Goal: Transaction & Acquisition: Subscribe to service/newsletter

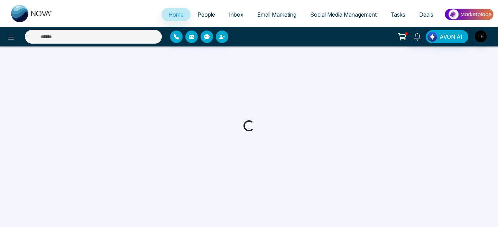
select select "*"
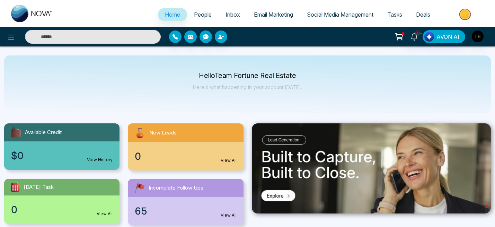
click at [200, 16] on span "People" at bounding box center [203, 14] width 18 height 7
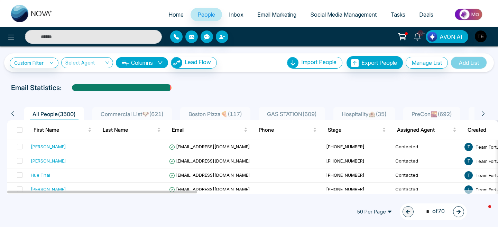
click at [132, 115] on span "Commercial List🐶 ( 621 )" at bounding box center [132, 113] width 69 height 7
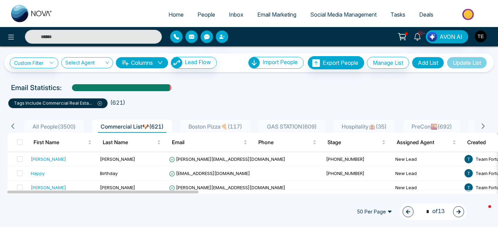
click at [203, 125] on span "Boston Pizza🍕 ( 117 )" at bounding box center [215, 126] width 59 height 7
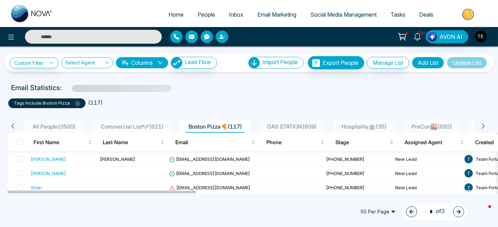
click at [129, 126] on span "Commercial List🐶 ( 621 )" at bounding box center [132, 126] width 69 height 7
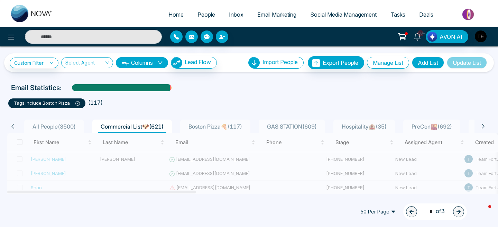
click at [51, 127] on span "All People ( 3500 )" at bounding box center [54, 126] width 49 height 7
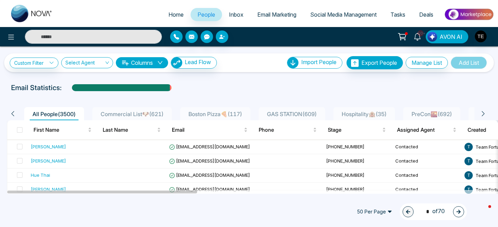
click at [136, 116] on span "Commercial List🐶 ( 621 )" at bounding box center [132, 113] width 69 height 7
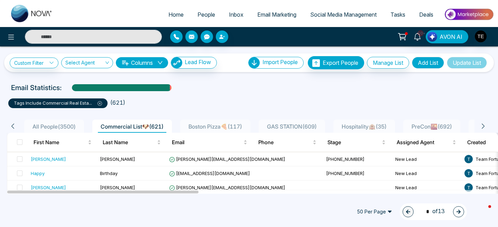
click at [403, 37] on icon at bounding box center [403, 37] width 10 height 10
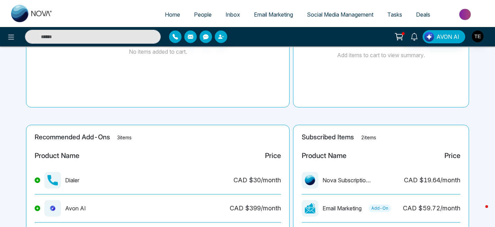
scroll to position [140, 0]
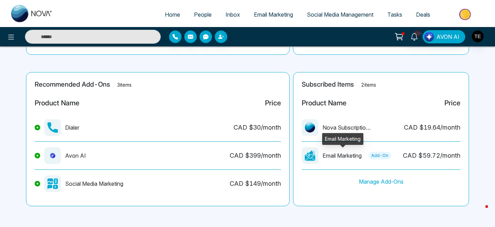
click at [446, 132] on div "CAD $ 19.64 /month" at bounding box center [432, 127] width 56 height 9
click at [200, 15] on span "People" at bounding box center [203, 14] width 18 height 7
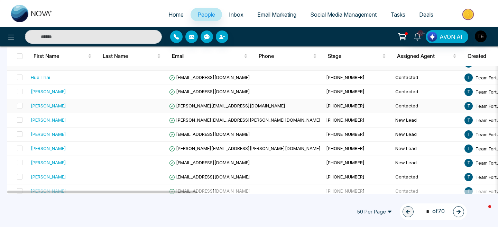
scroll to position [99, 0]
